Goal: Information Seeking & Learning: Learn about a topic

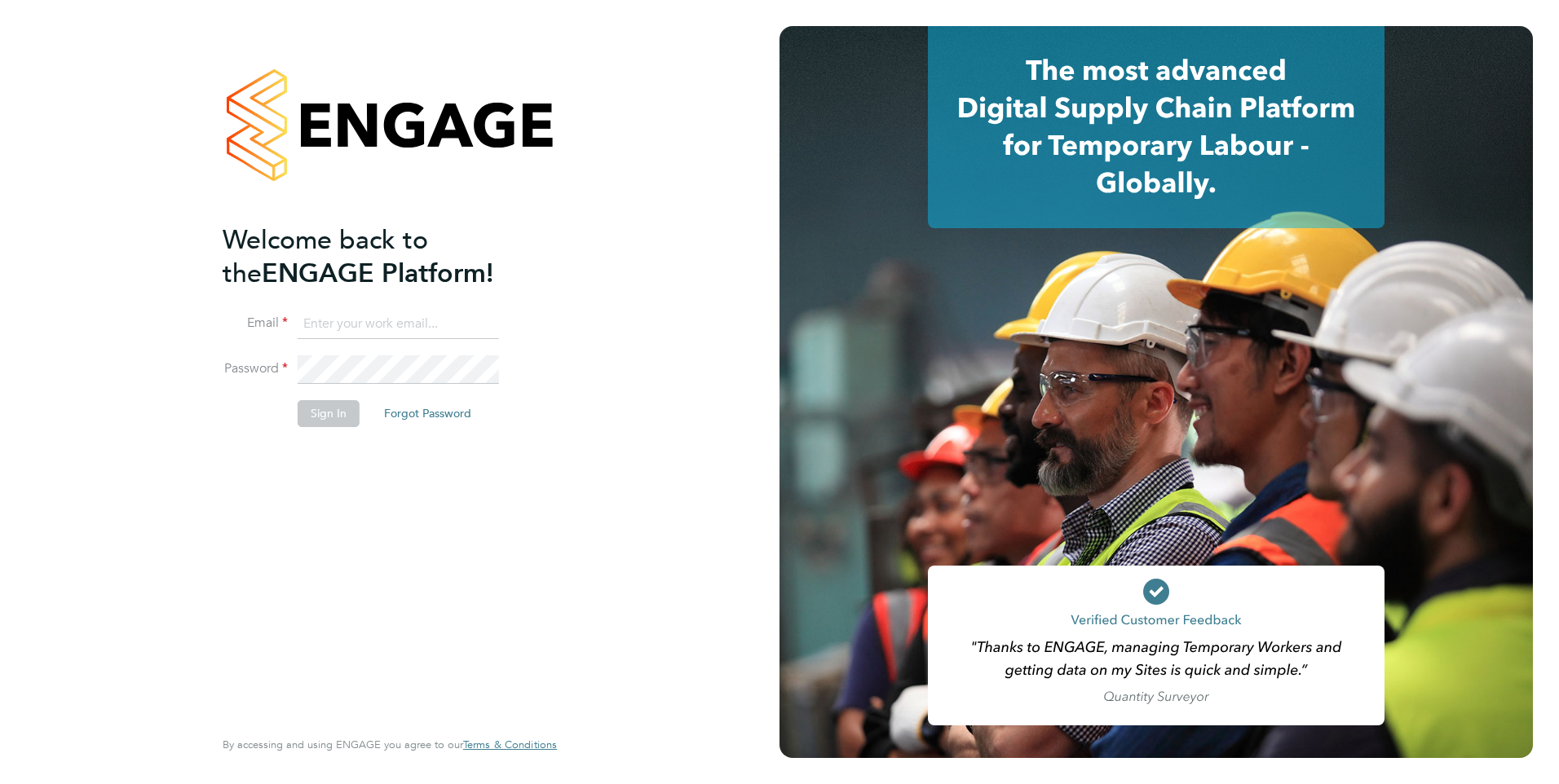
type input "chris.roper@ncclondon.ac.uk"
click at [326, 415] on button "Sign In" at bounding box center [329, 413] width 62 height 26
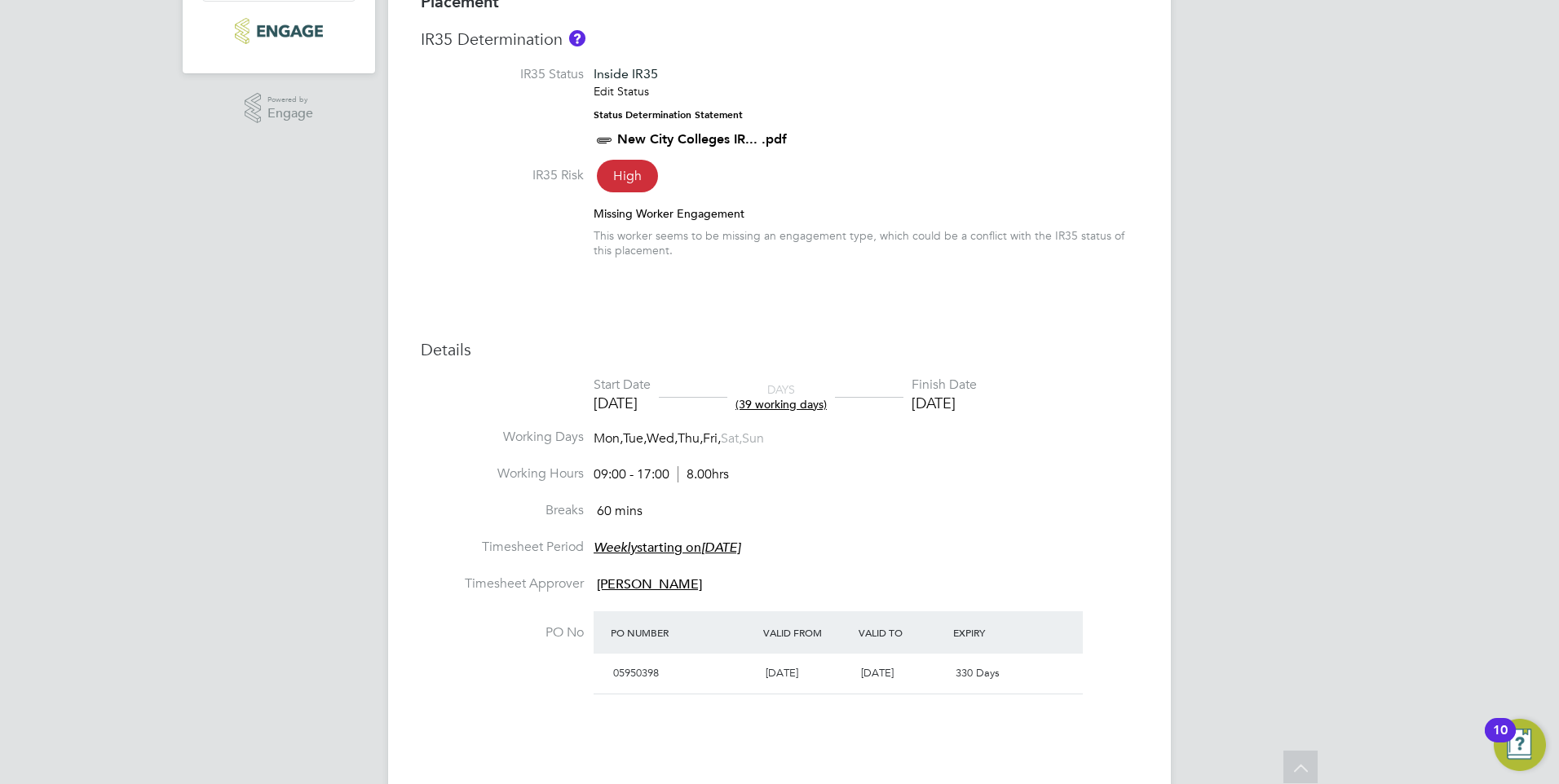
scroll to position [408, 0]
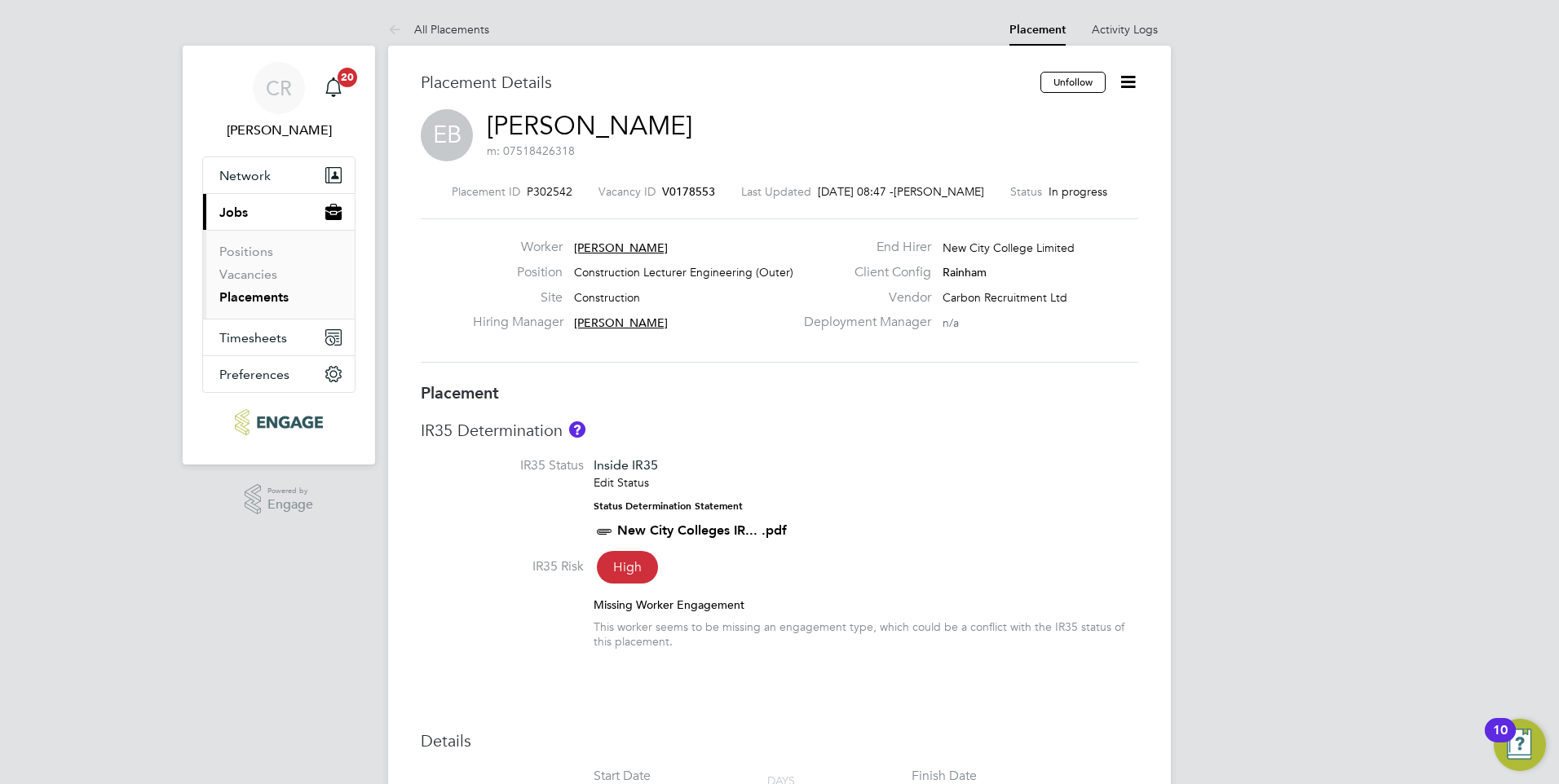
click at [242, 298] on link "Placements" at bounding box center [254, 297] width 69 height 16
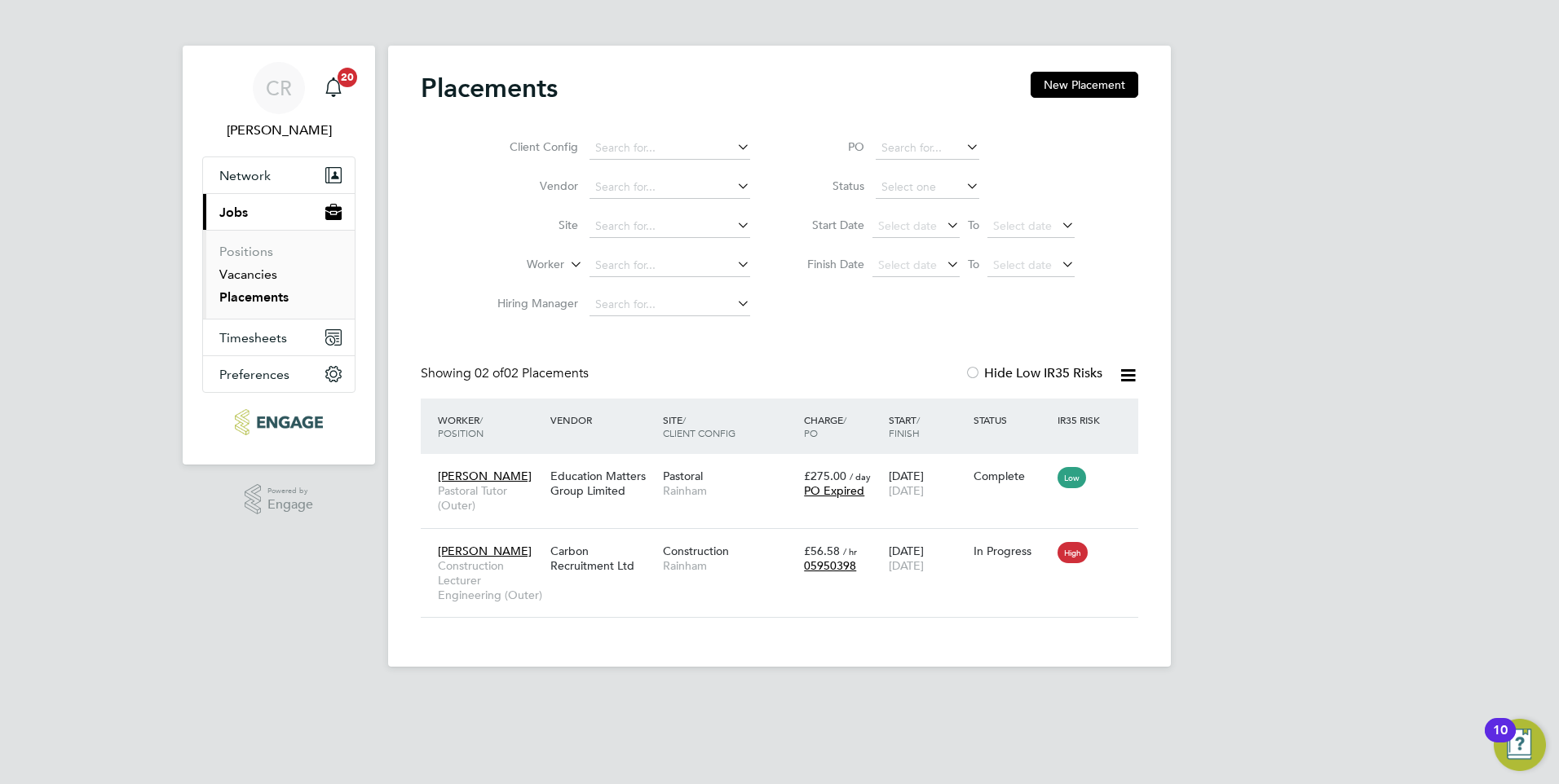
click at [258, 278] on link "Vacancies" at bounding box center [248, 275] width 58 height 16
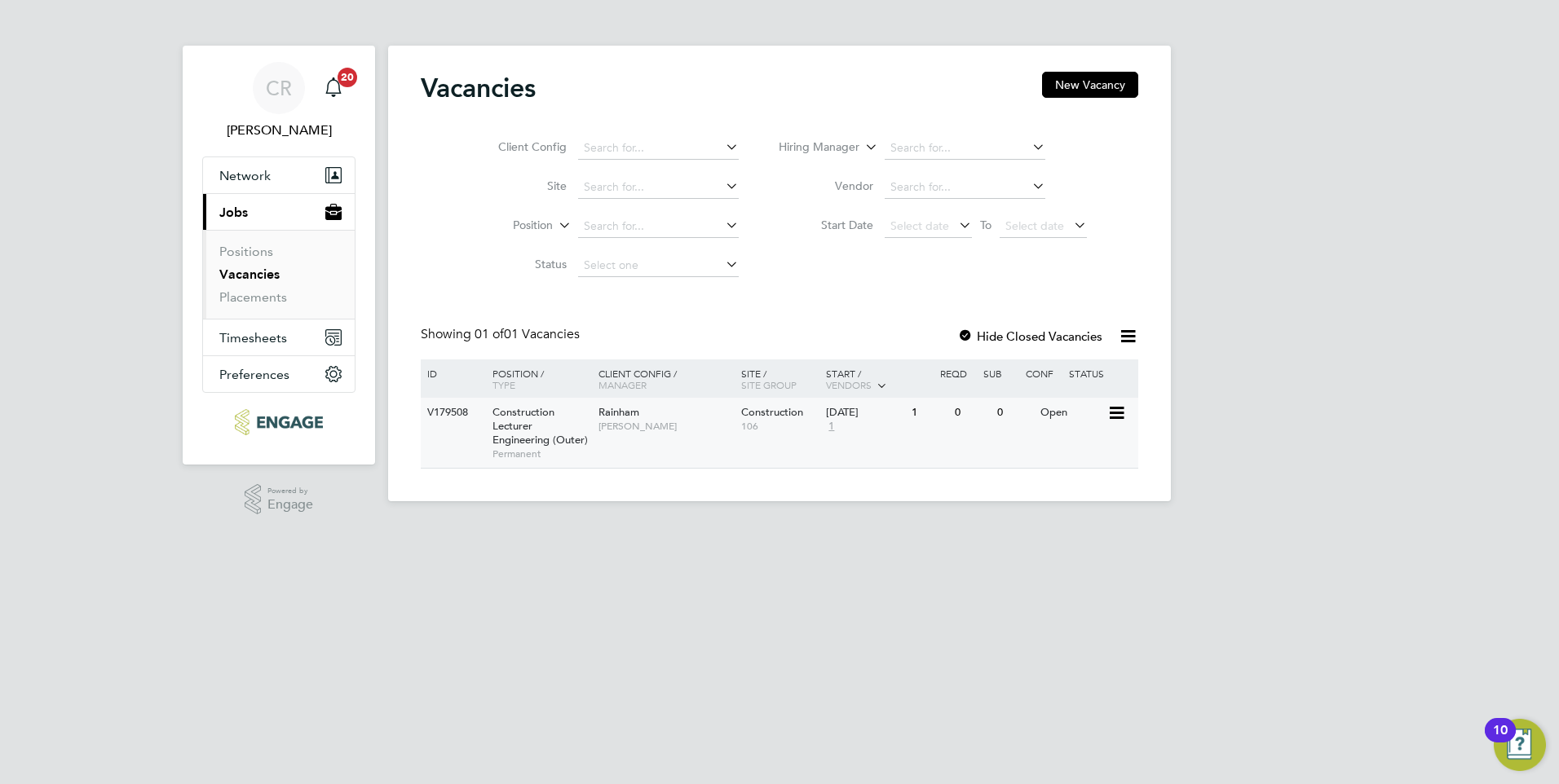
click at [521, 423] on span "Construction Lecturer Engineering (Outer)" at bounding box center [540, 426] width 95 height 41
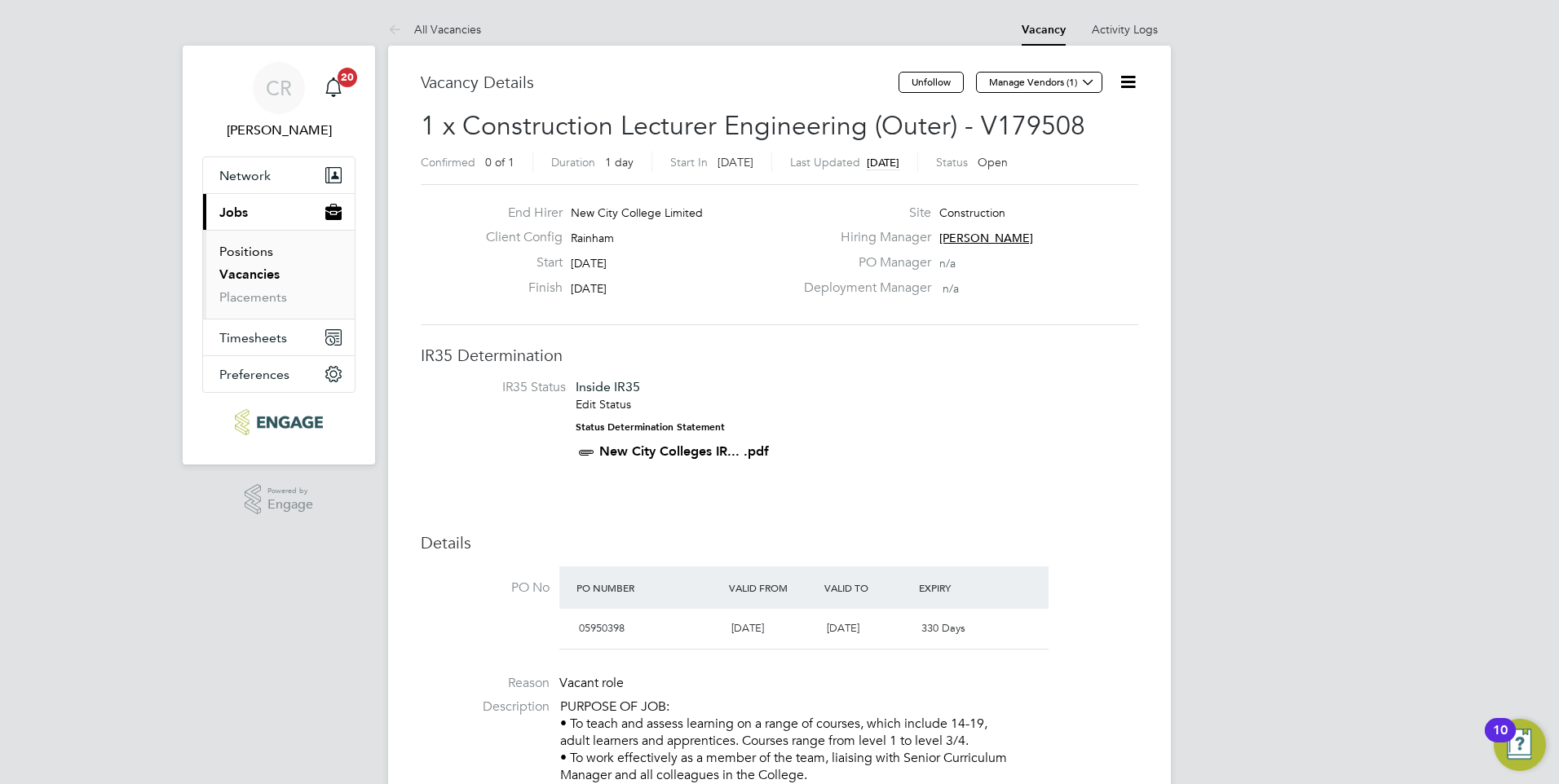
click at [250, 257] on link "Positions" at bounding box center [246, 251] width 54 height 16
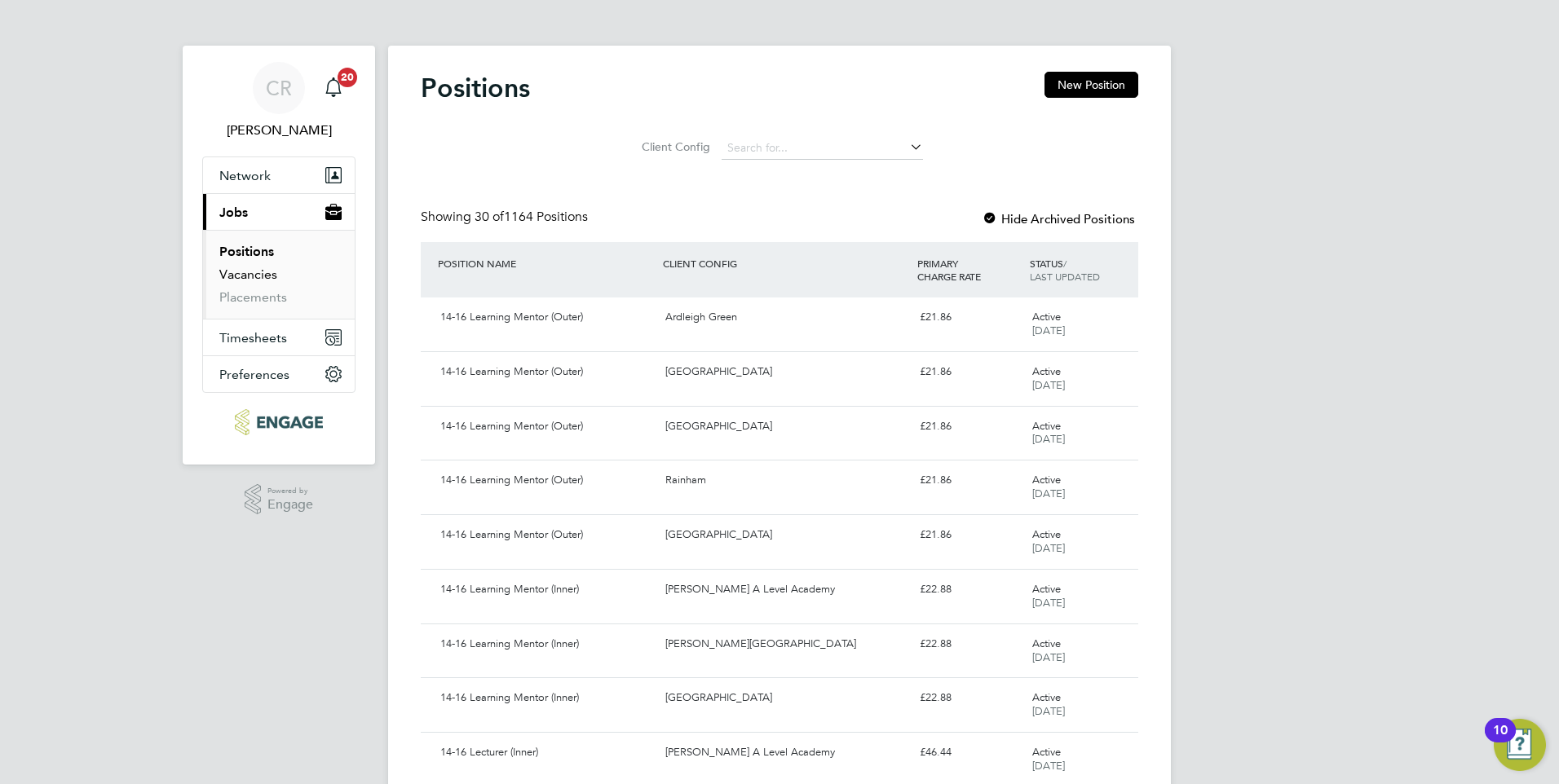
click at [250, 275] on link "Vacancies" at bounding box center [248, 275] width 58 height 16
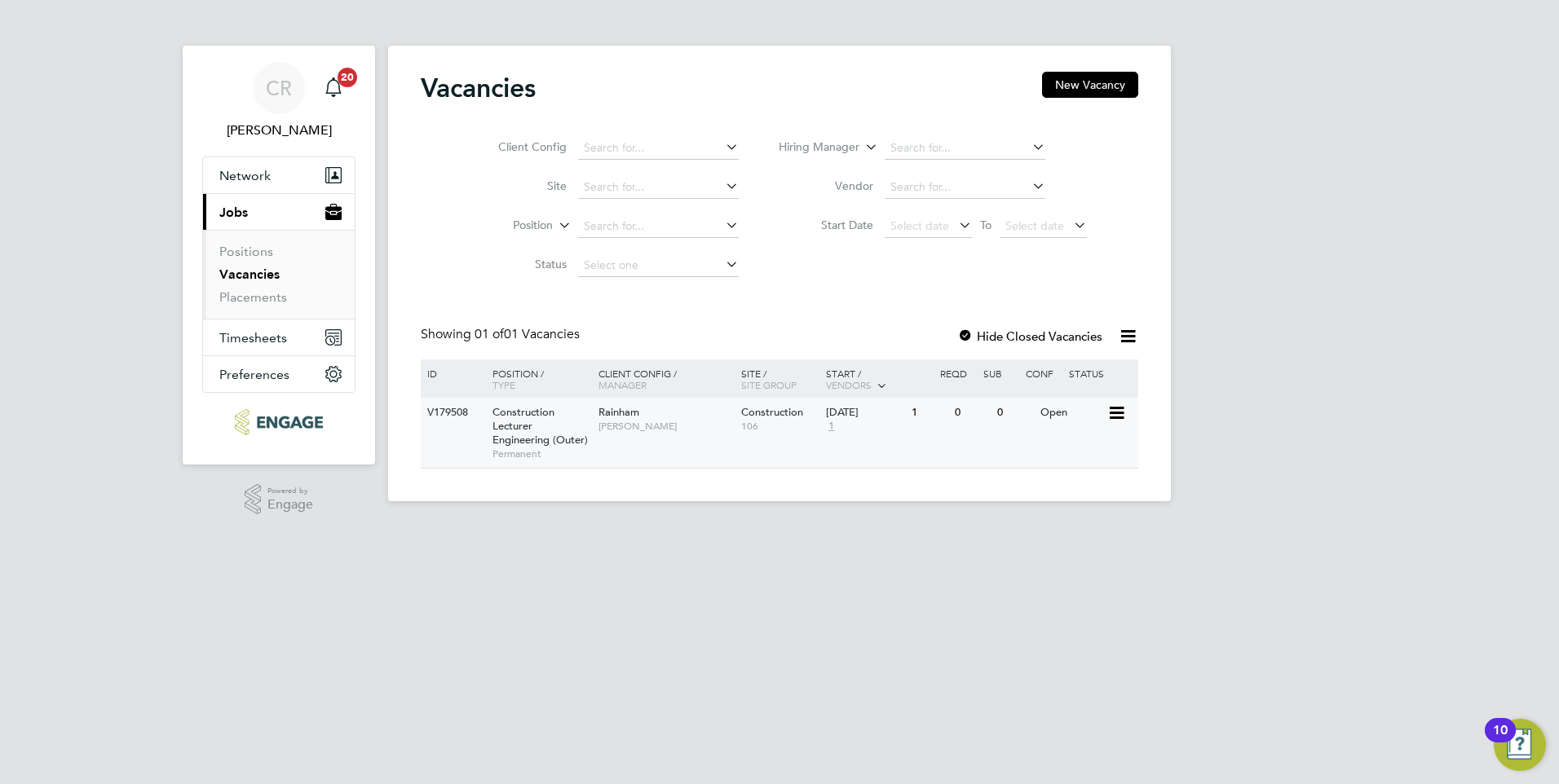
click at [1107, 414] on icon at bounding box center [1115, 413] width 16 height 20
click at [1069, 452] on li "View Details" at bounding box center [1074, 451] width 94 height 22
